Goal: Communication & Community: Ask a question

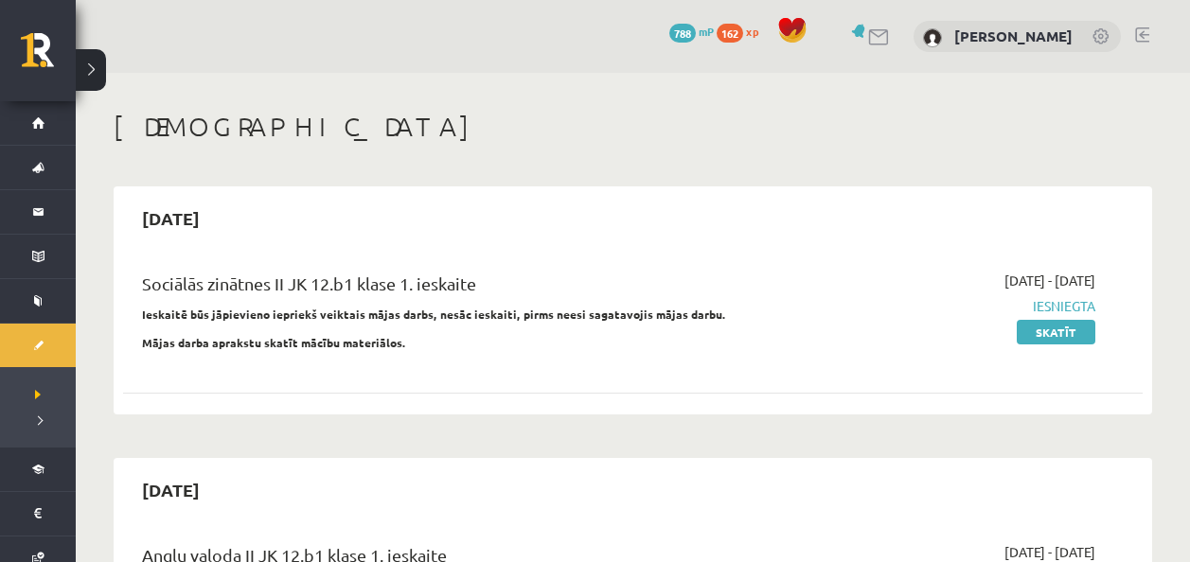
scroll to position [398, 0]
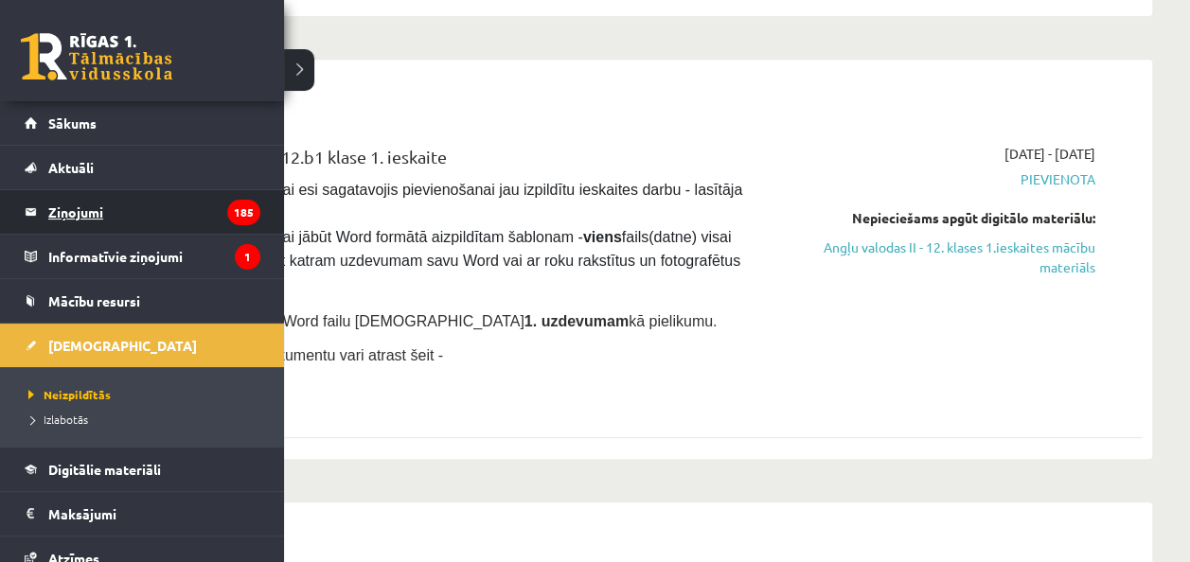
click at [40, 215] on link "Ziņojumi 185" at bounding box center [143, 212] width 236 height 44
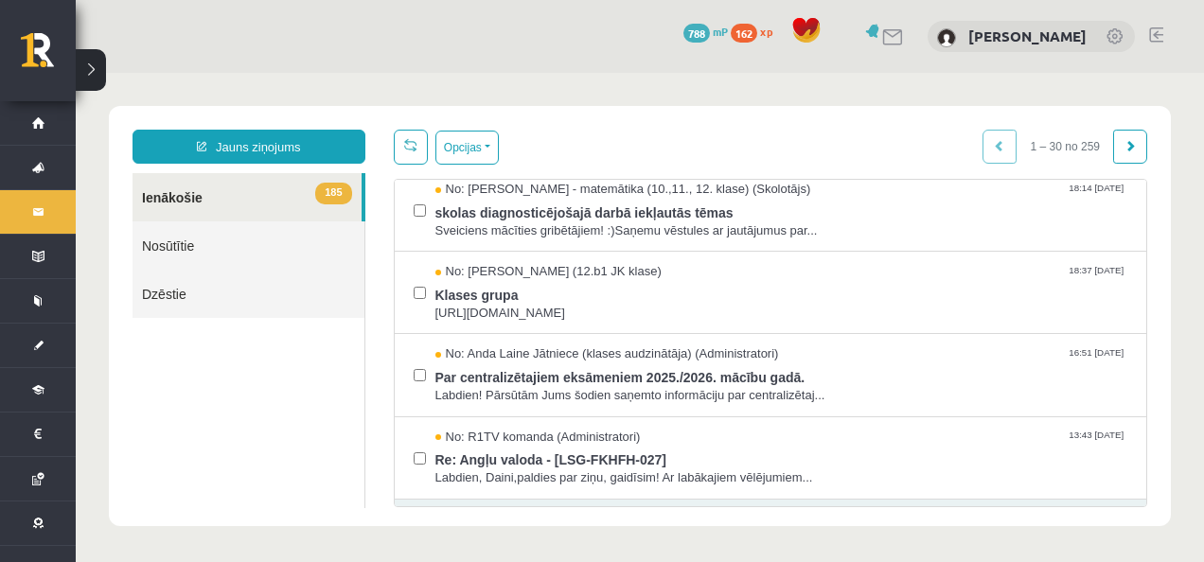
scroll to position [96, 0]
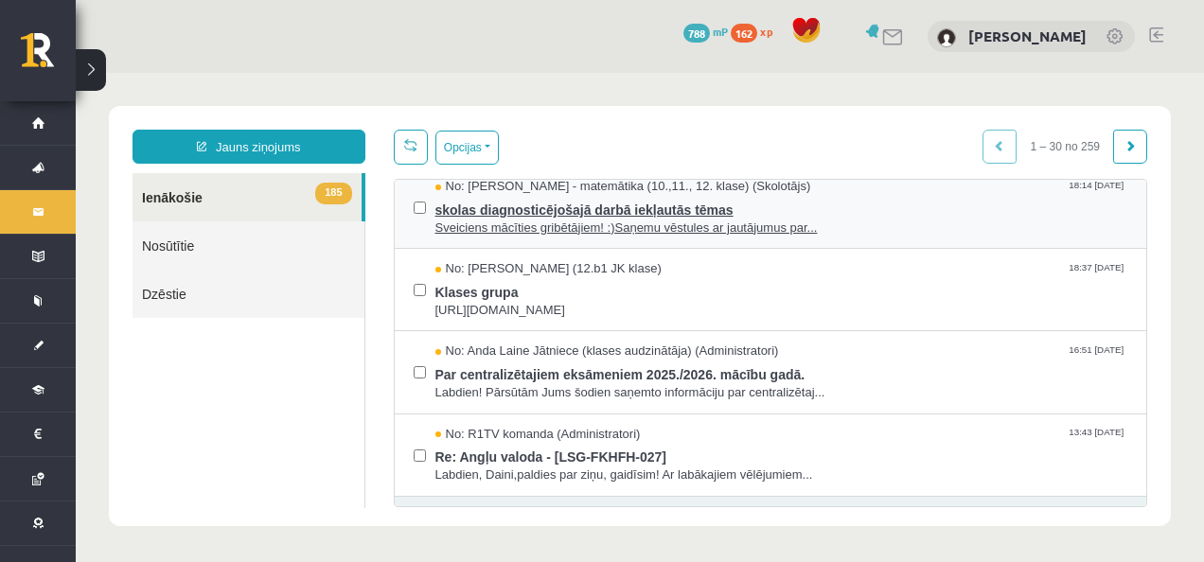
click at [508, 208] on span "skolas diagnosticējošajā darbā iekļautās tēmas" at bounding box center [781, 208] width 693 height 24
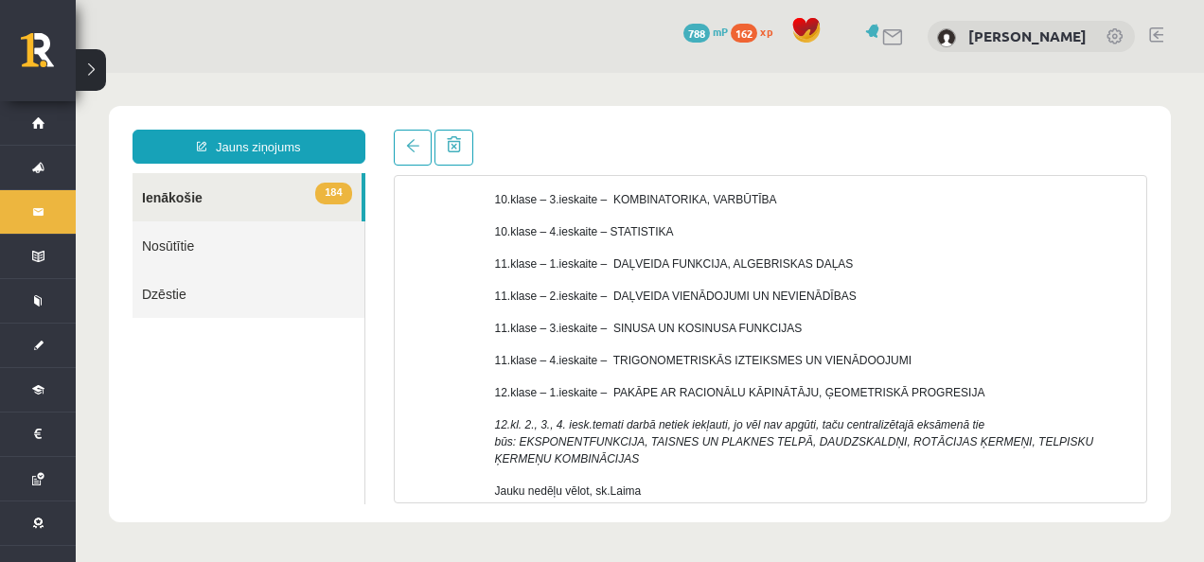
scroll to position [319, 0]
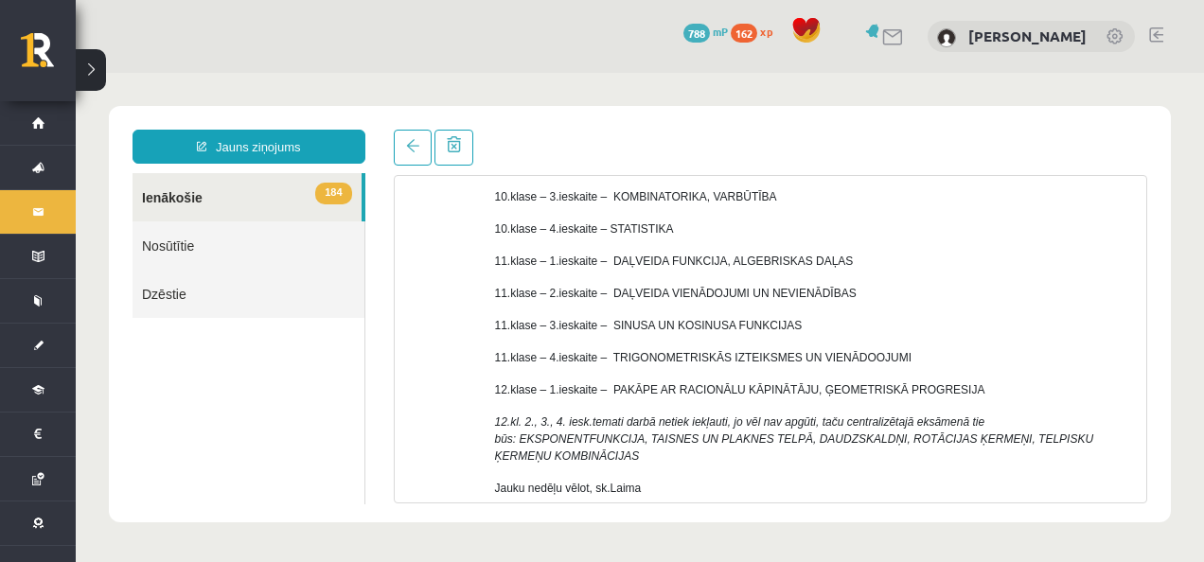
click at [202, 203] on link "184 Ienākošie" at bounding box center [246, 197] width 229 height 48
click at [416, 151] on span at bounding box center [412, 145] width 13 height 13
click at [221, 196] on link "184 Ienākošie" at bounding box center [246, 197] width 229 height 48
click at [294, 206] on link "184 Ienākošie" at bounding box center [246, 197] width 229 height 48
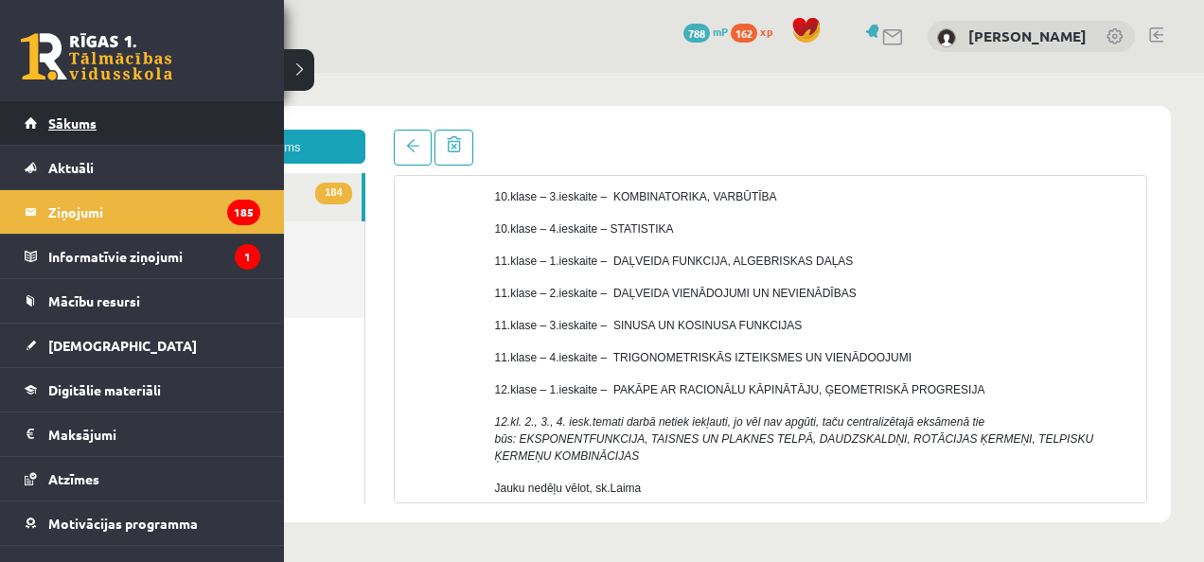
click at [50, 128] on span "Sākums" at bounding box center [72, 123] width 48 height 17
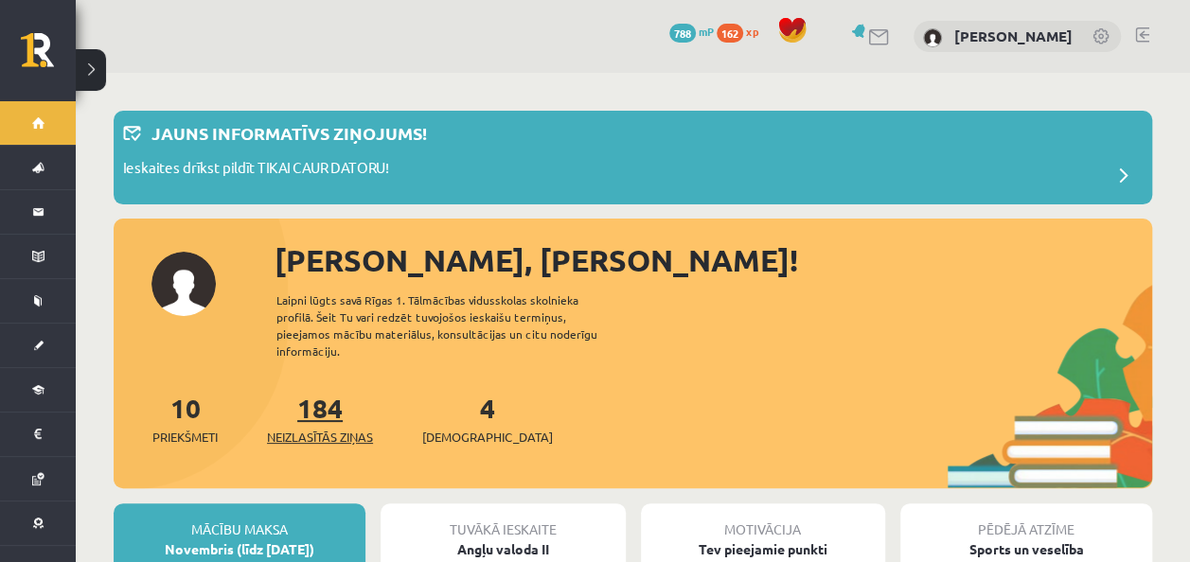
click at [305, 394] on link "184 Neizlasītās ziņas" at bounding box center [320, 419] width 106 height 56
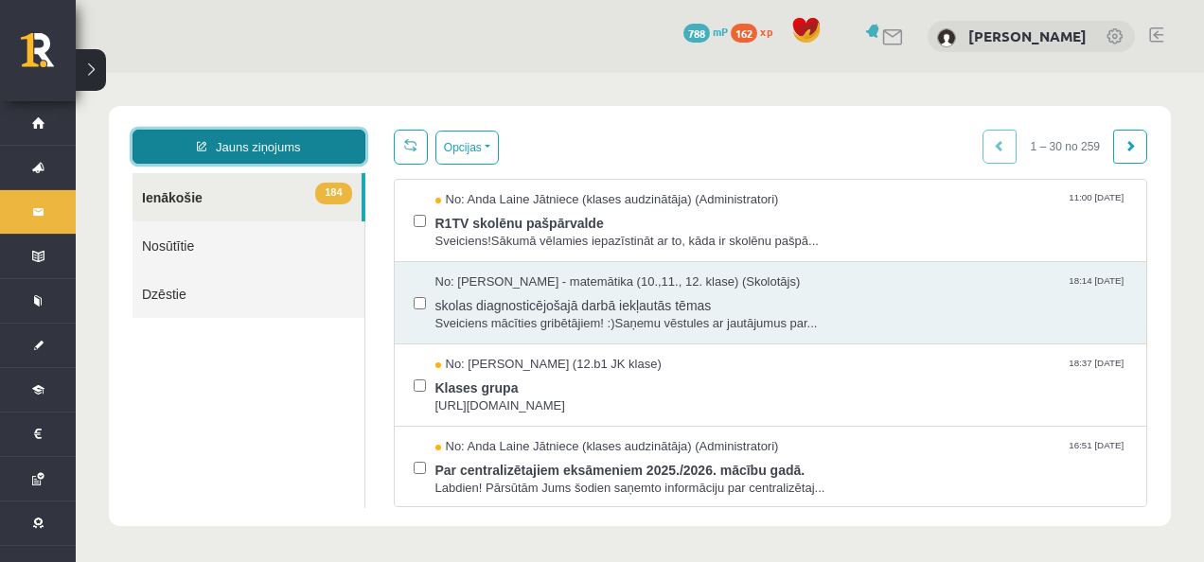
click at [286, 149] on link "Jauns ziņojums" at bounding box center [248, 147] width 233 height 34
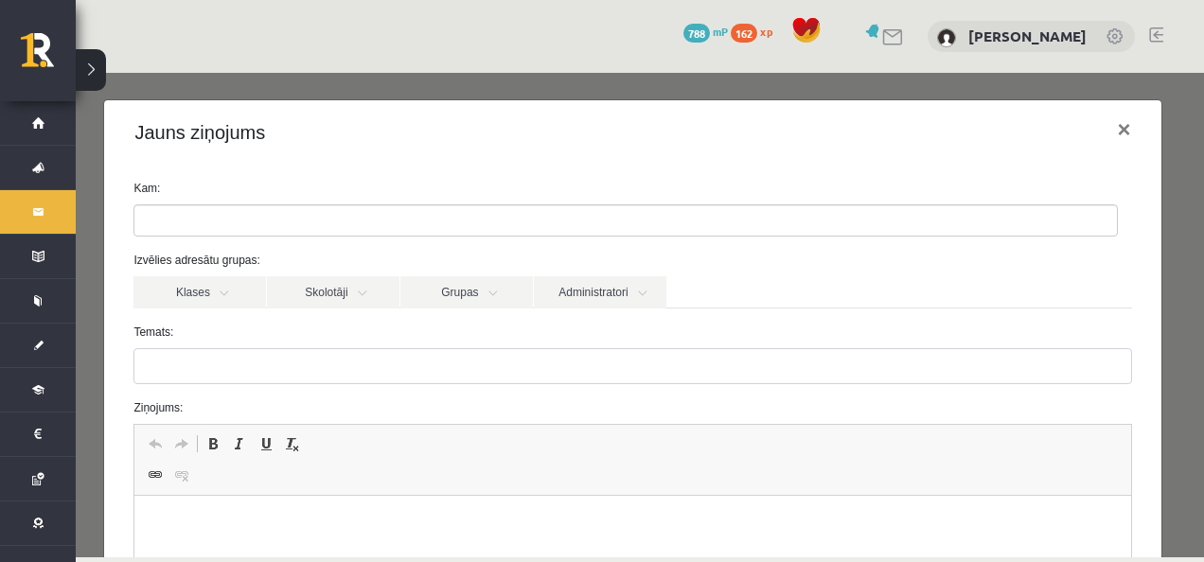
click at [360, 229] on ul at bounding box center [625, 220] width 982 height 30
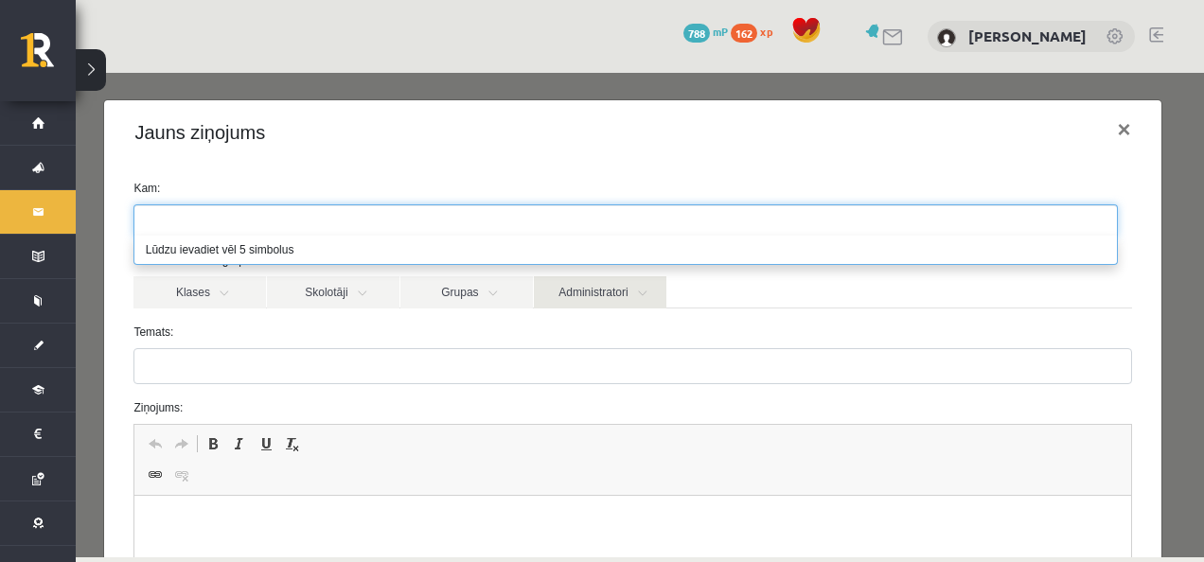
click at [619, 291] on link "Administratori" at bounding box center [600, 292] width 132 height 32
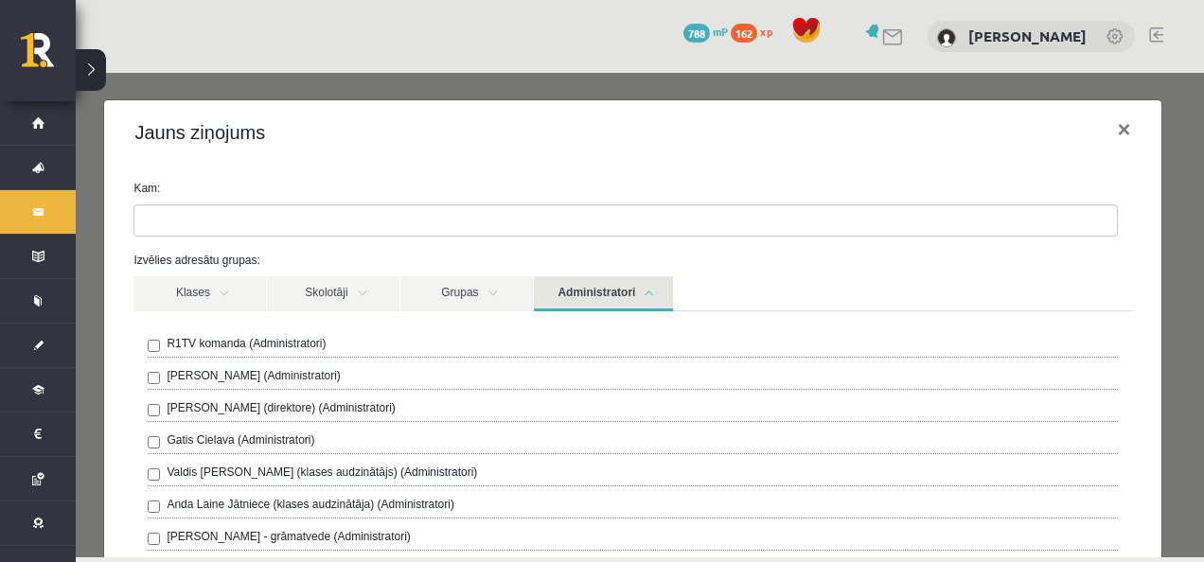
scroll to position [152, 0]
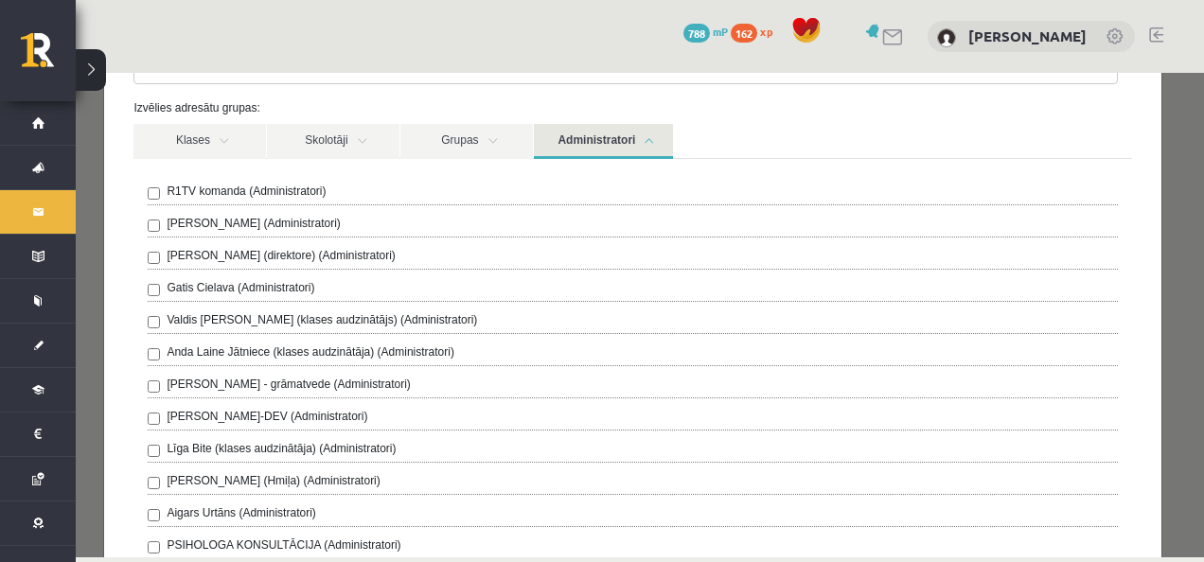
click at [199, 195] on label "R1TV komanda (Administratori)" at bounding box center [246, 191] width 159 height 17
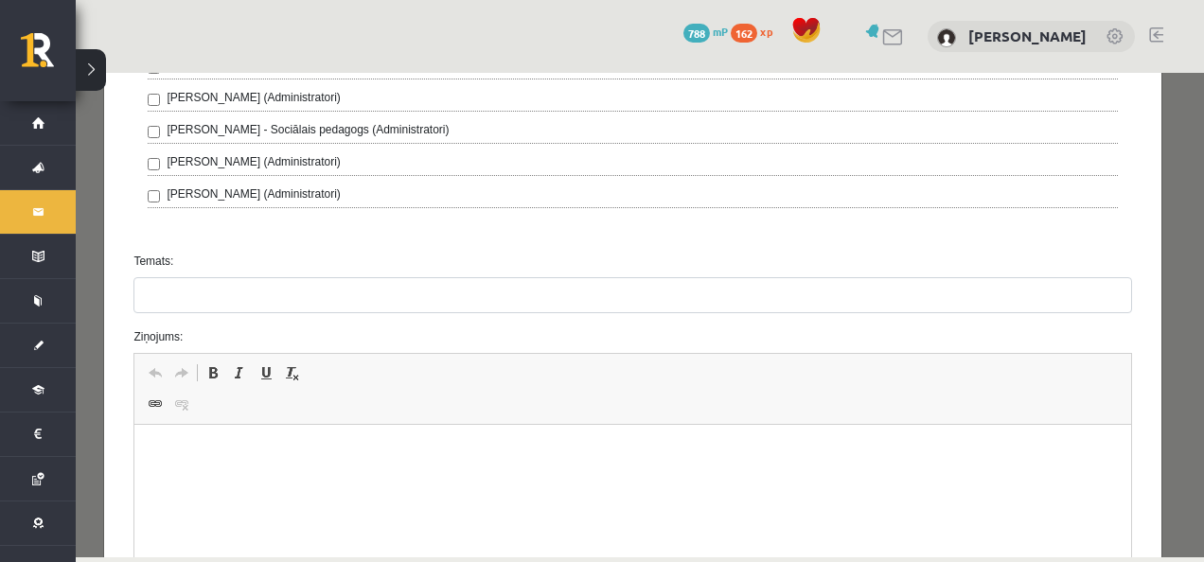
scroll to position [726, 0]
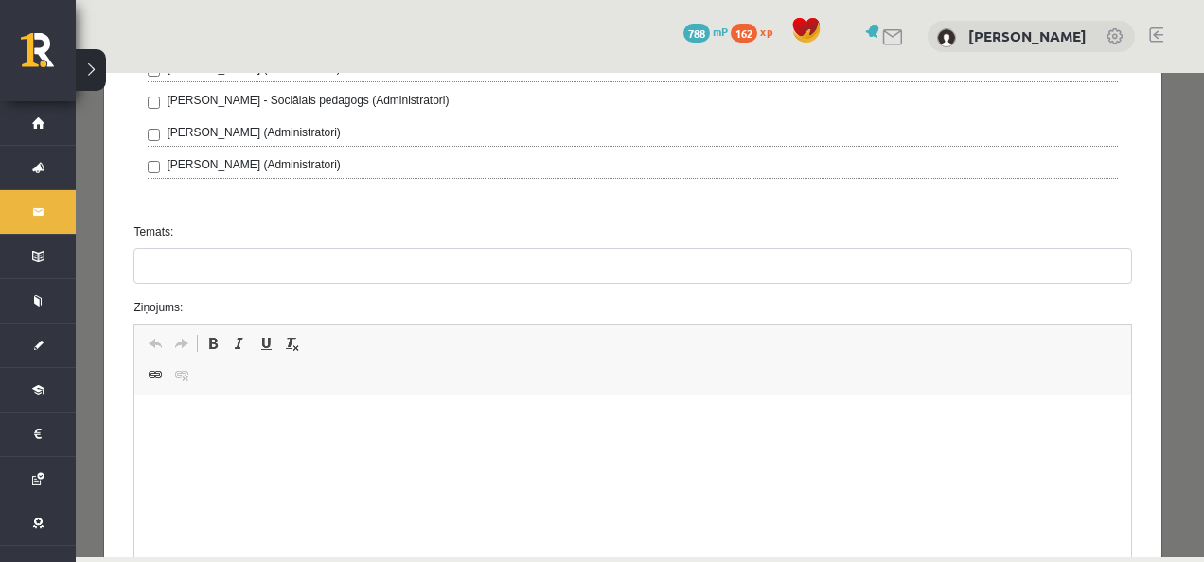
click at [295, 228] on label "Temats:" at bounding box center [632, 231] width 1026 height 17
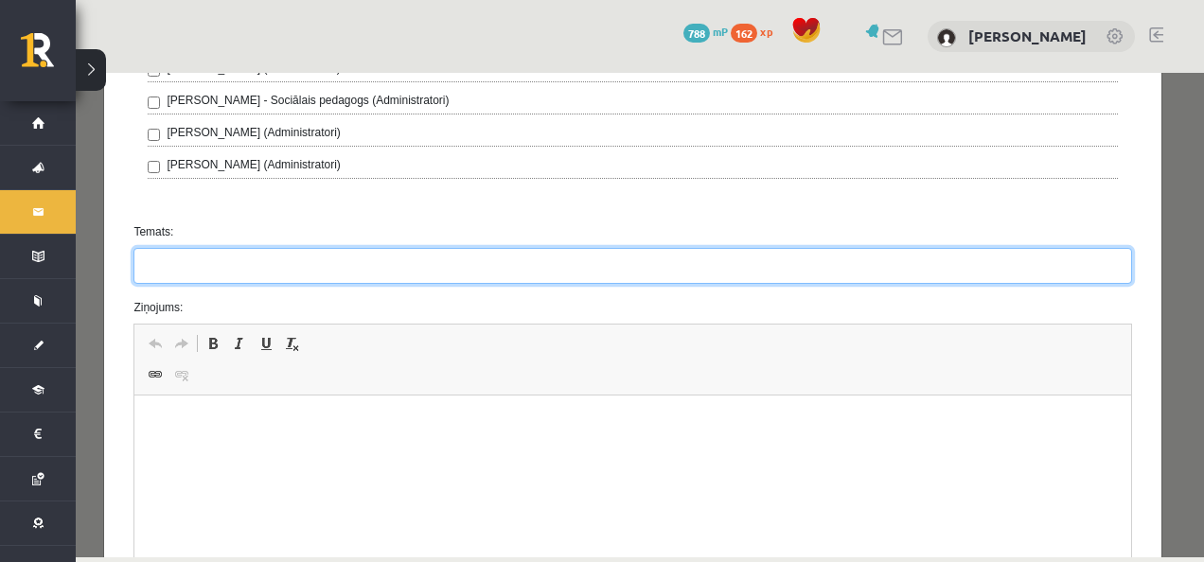
click at [295, 248] on input "Temats:" at bounding box center [631, 266] width 997 height 36
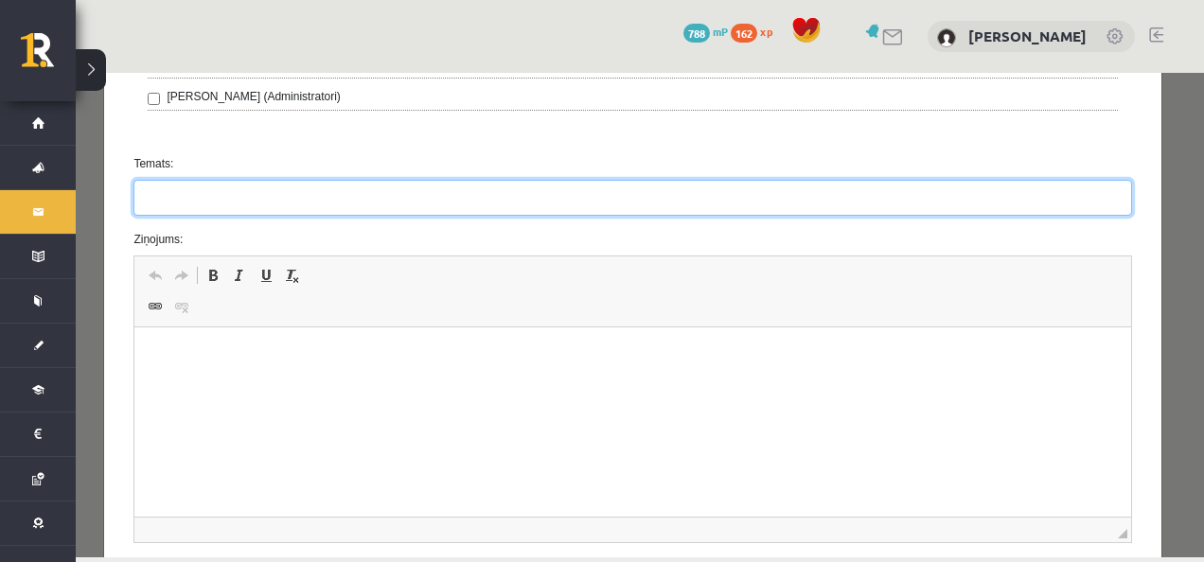
scroll to position [799, 0]
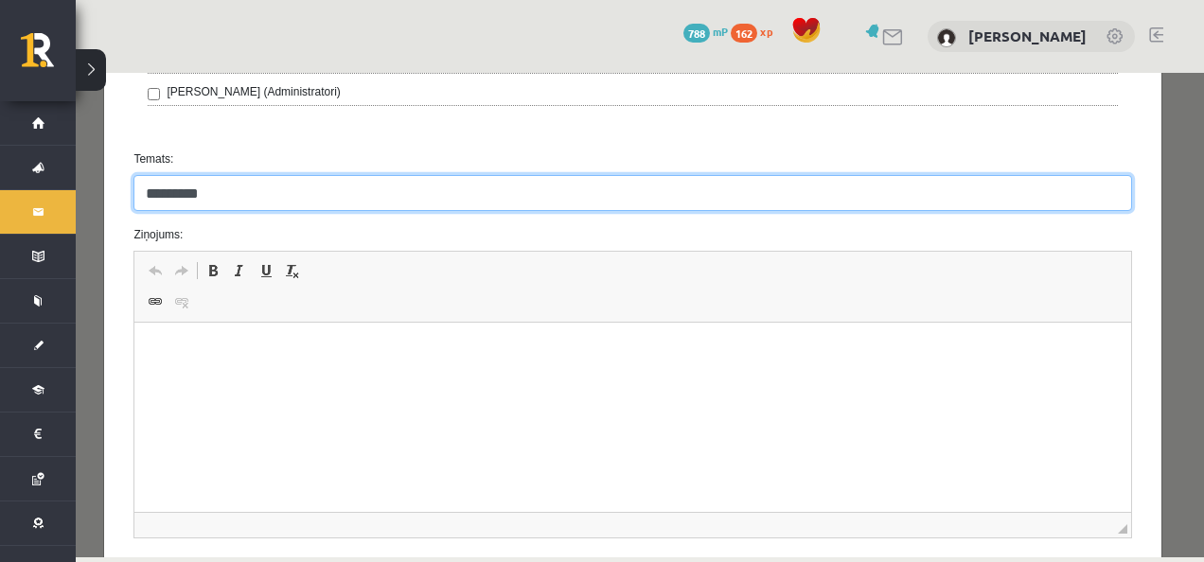
type input "********"
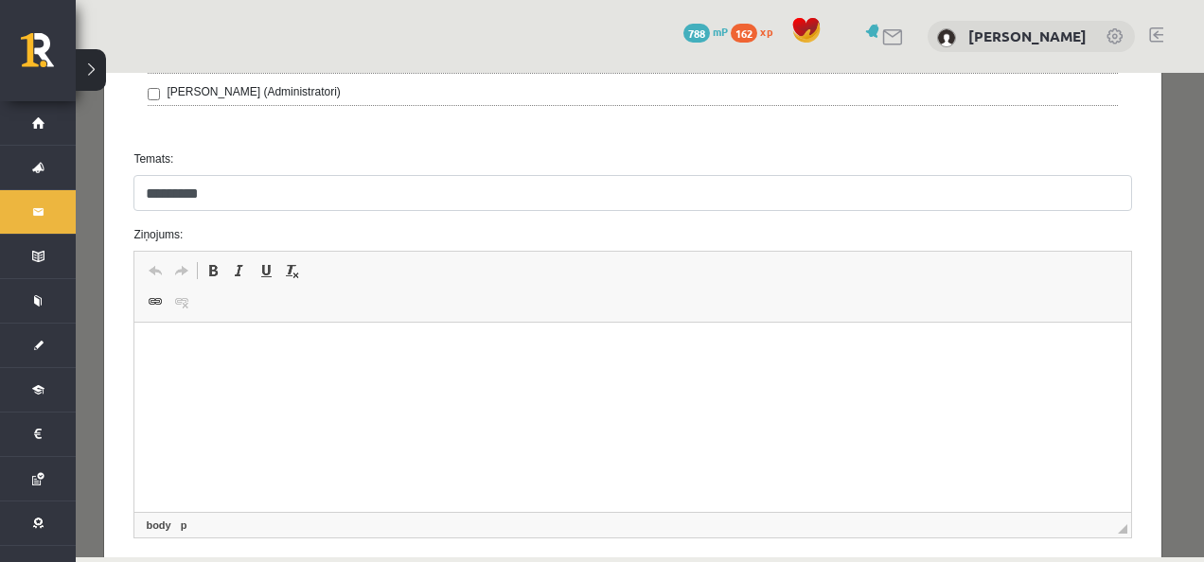
click at [249, 366] on html at bounding box center [632, 352] width 996 height 58
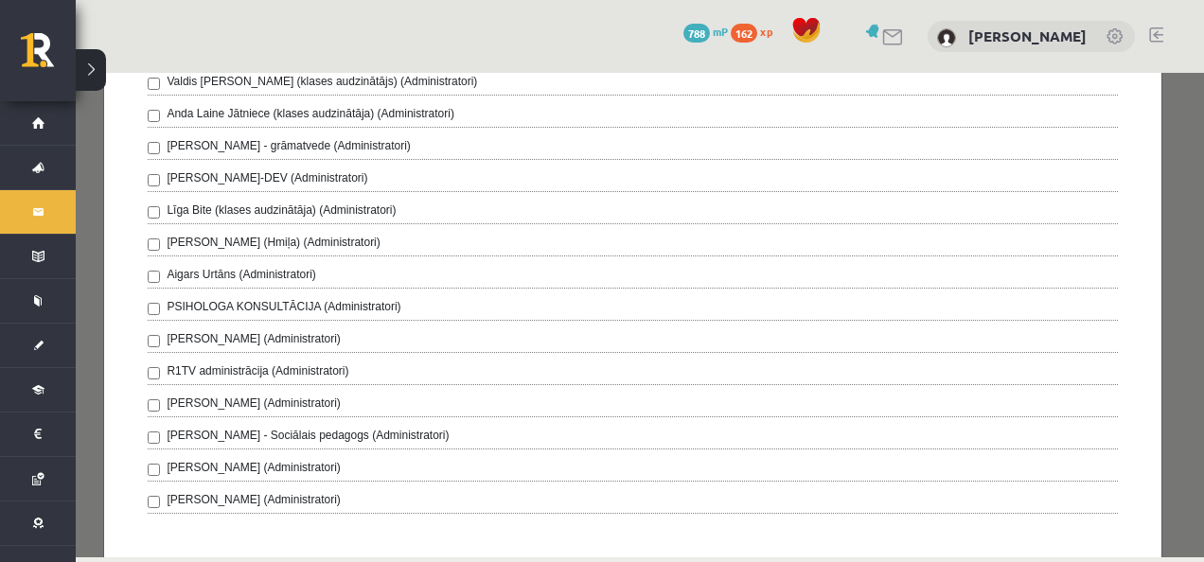
scroll to position [0, 0]
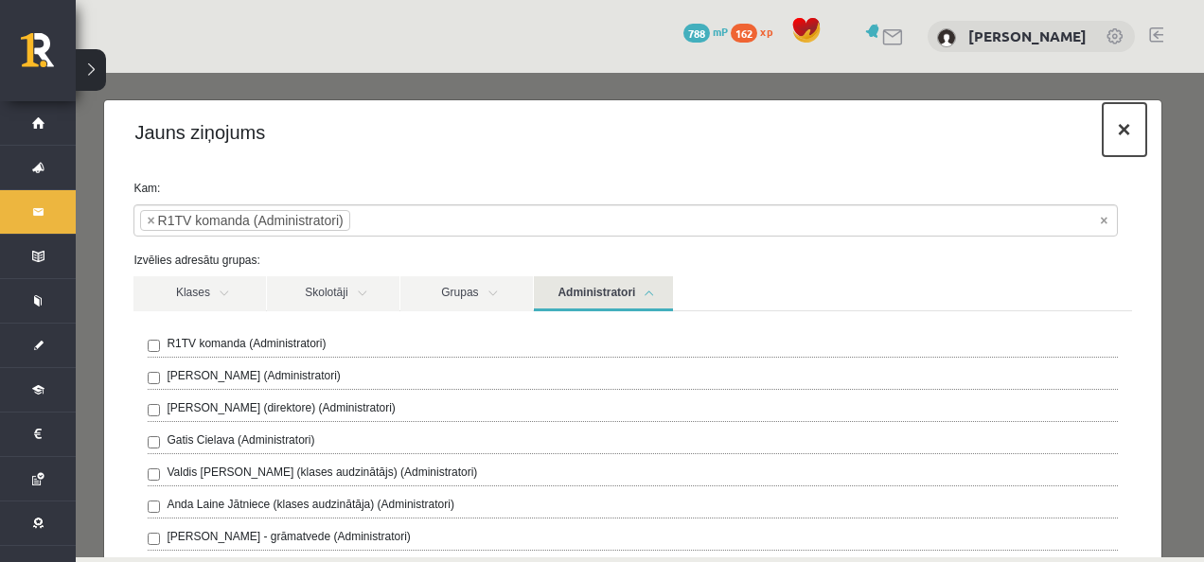
click at [1116, 135] on button "×" at bounding box center [1124, 129] width 44 height 53
